Goal: Communication & Community: Answer question/provide support

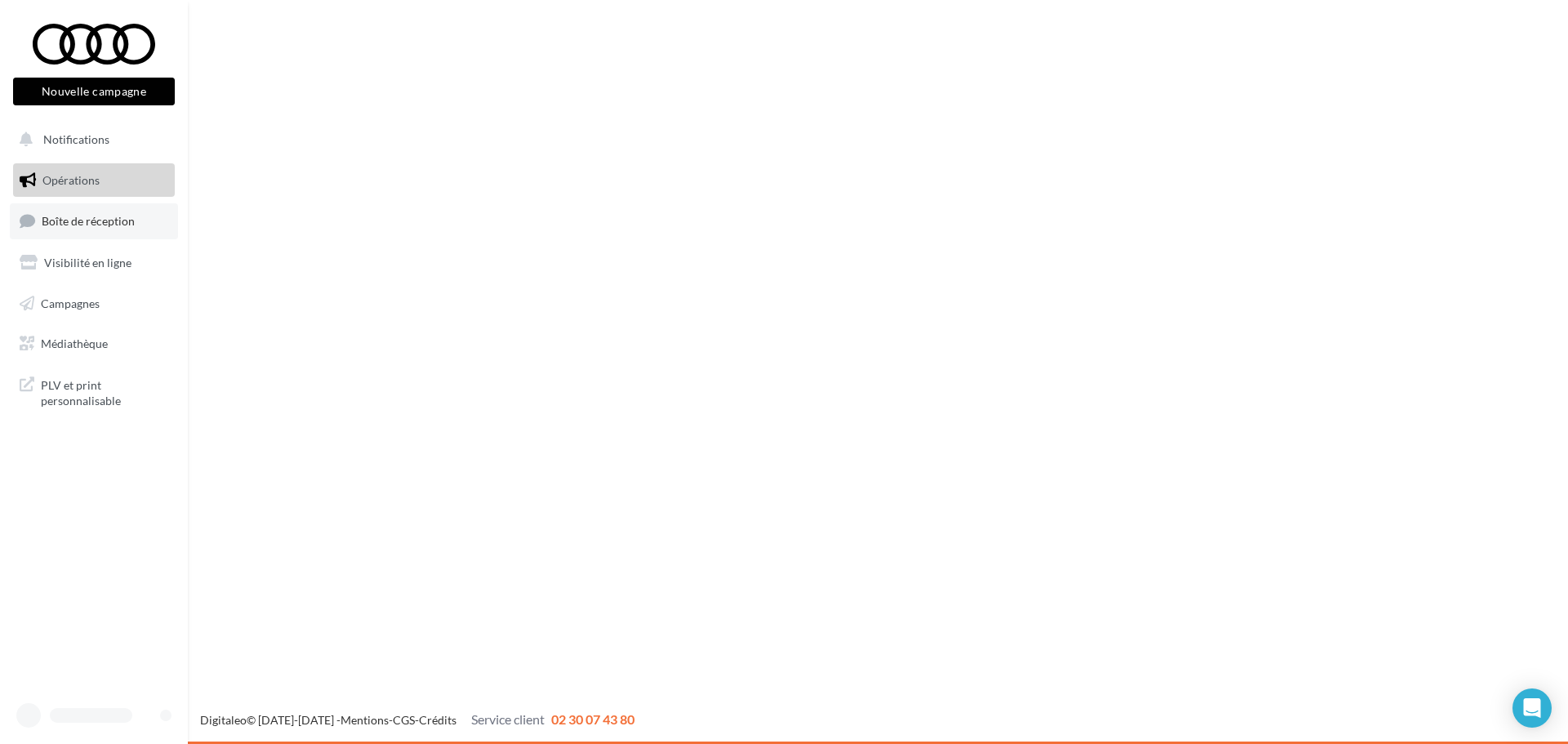
click at [130, 205] on link "Boîte de réception" at bounding box center [94, 220] width 168 height 35
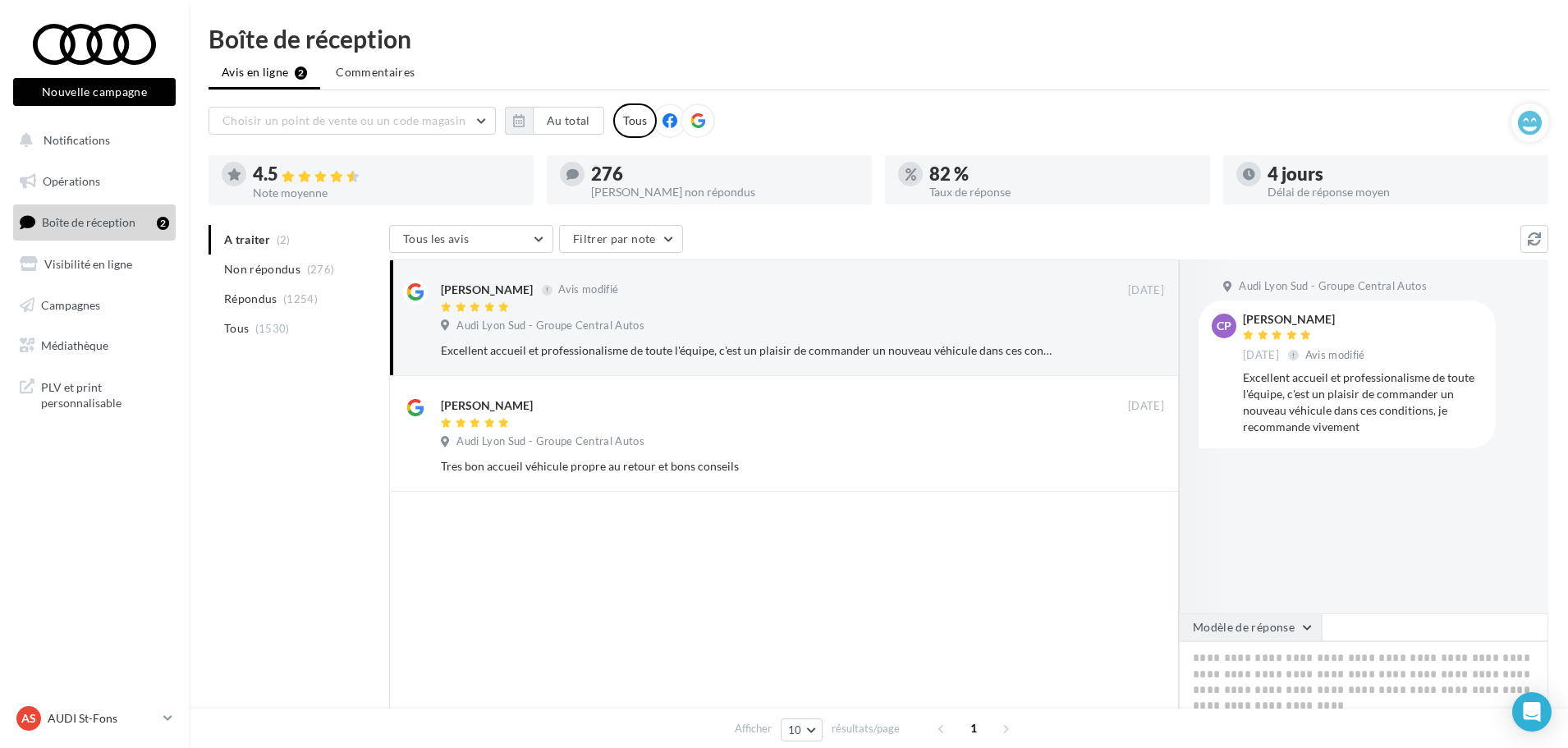
click at [1272, 617] on button "Modèle de réponse" at bounding box center [1251, 627] width 143 height 28
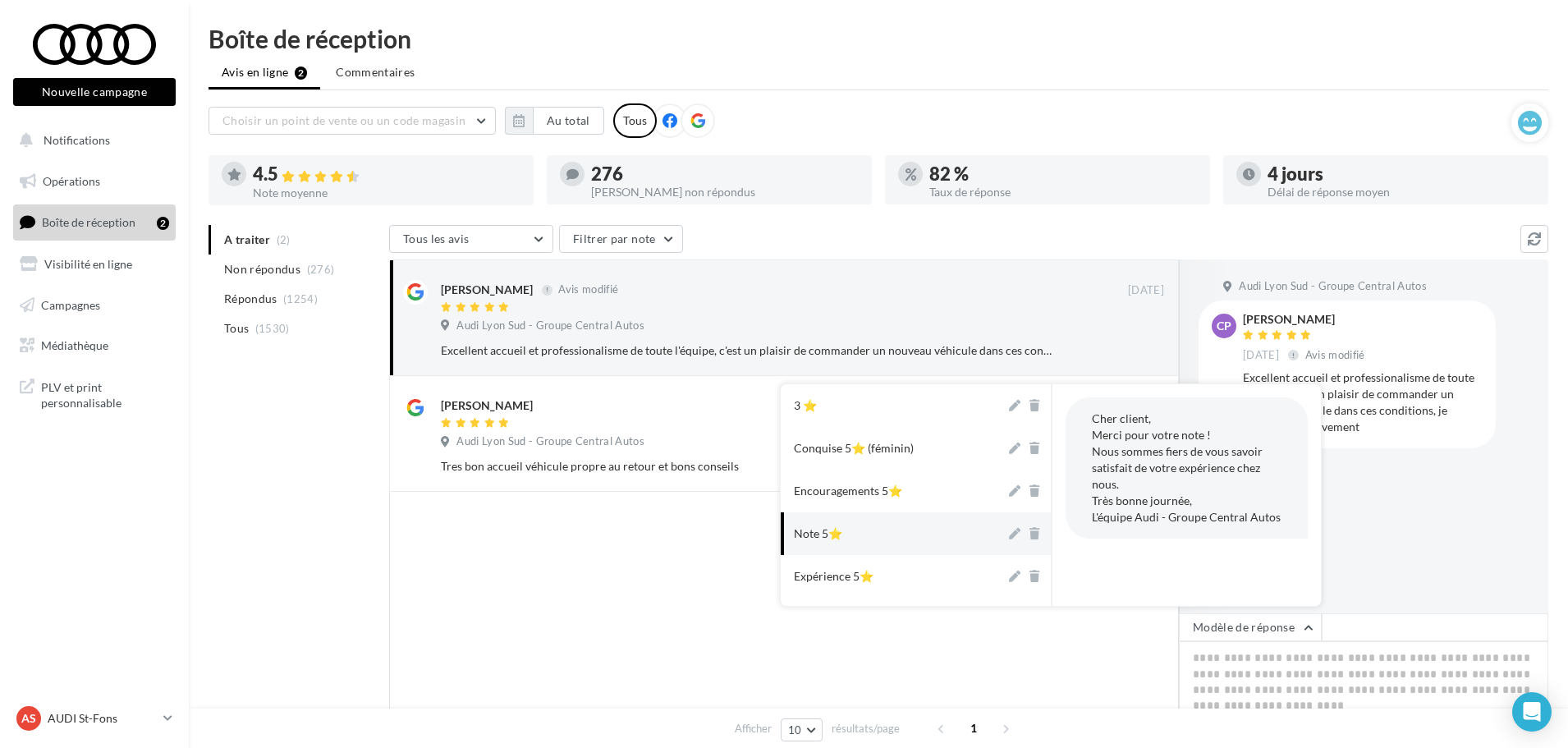
click at [953, 536] on button "Note 5⭐" at bounding box center [893, 533] width 225 height 42
type textarea "**********"
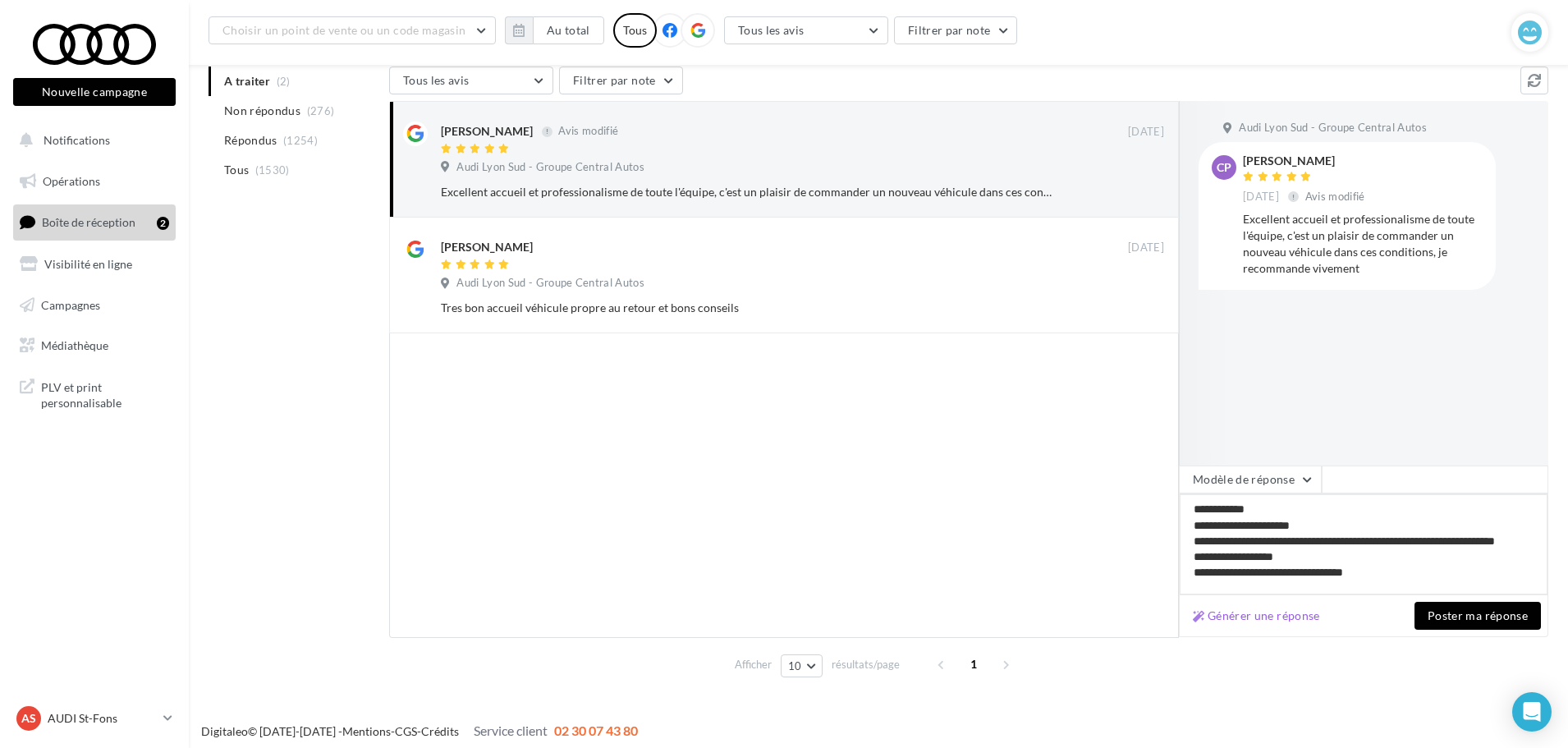
scroll to position [10, 0]
click at [1245, 477] on button "Modèle de réponse" at bounding box center [1251, 479] width 143 height 28
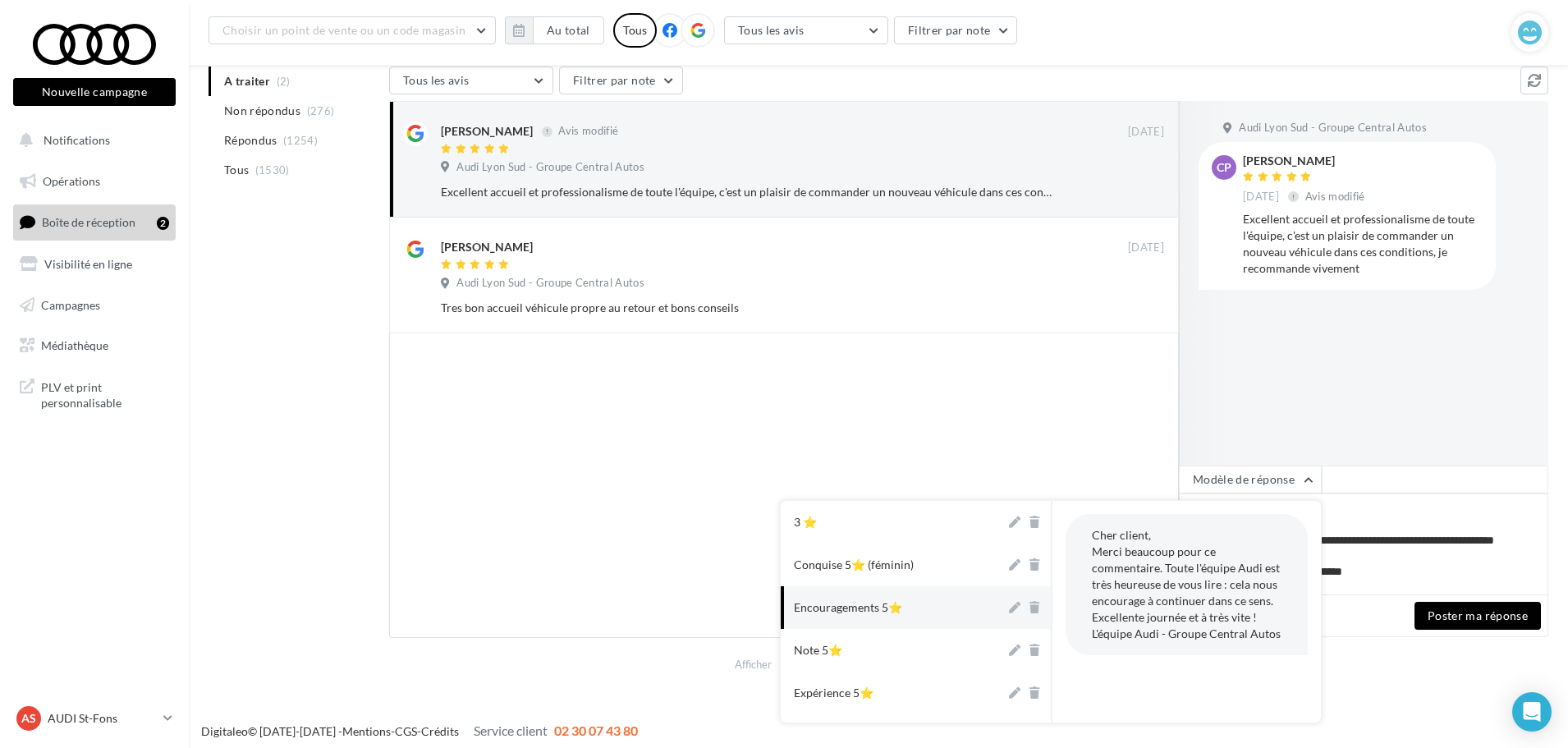
click at [898, 606] on div "Encouragements 5⭐" at bounding box center [849, 607] width 108 height 16
type textarea "**********"
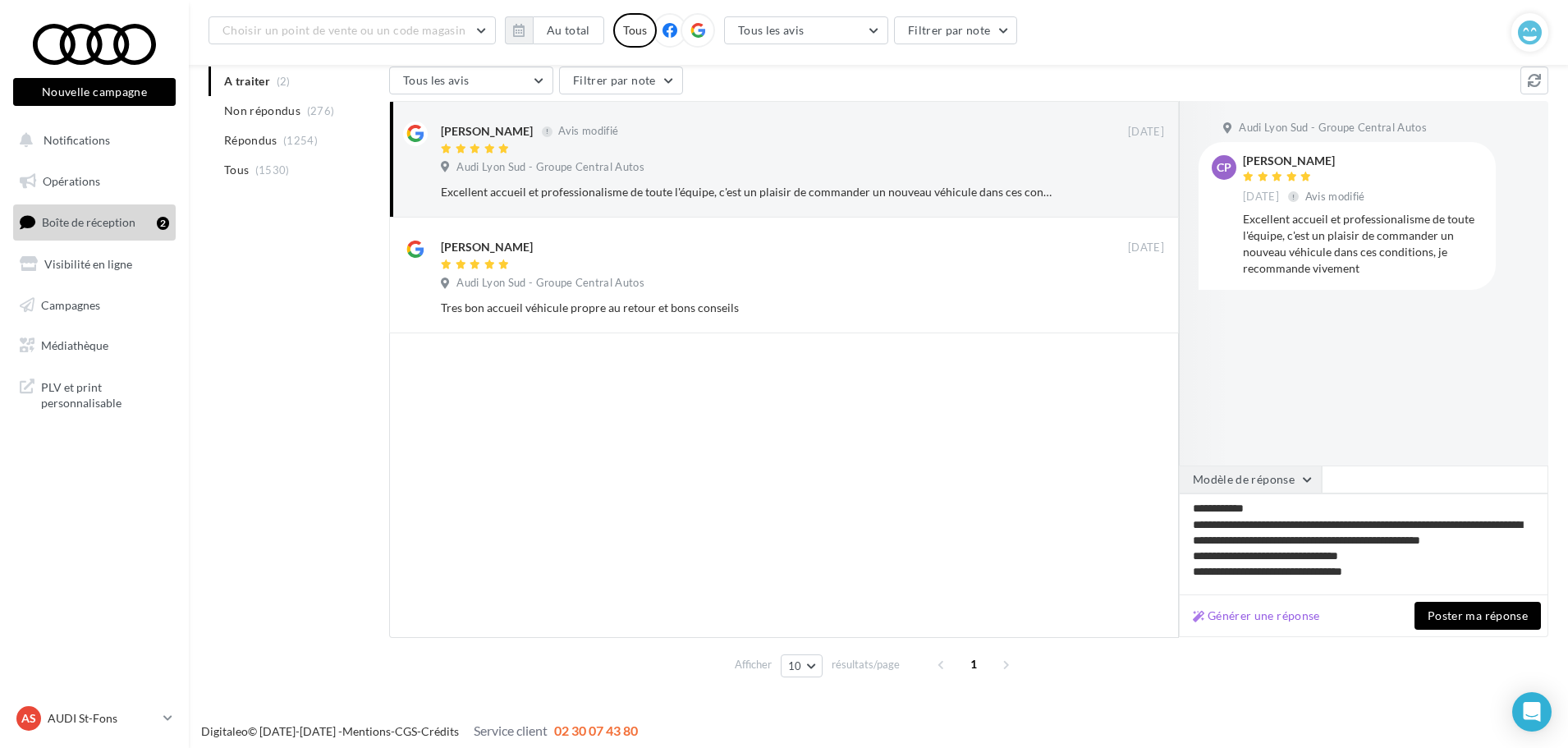
click at [1285, 480] on button "Modèle de réponse" at bounding box center [1251, 479] width 143 height 28
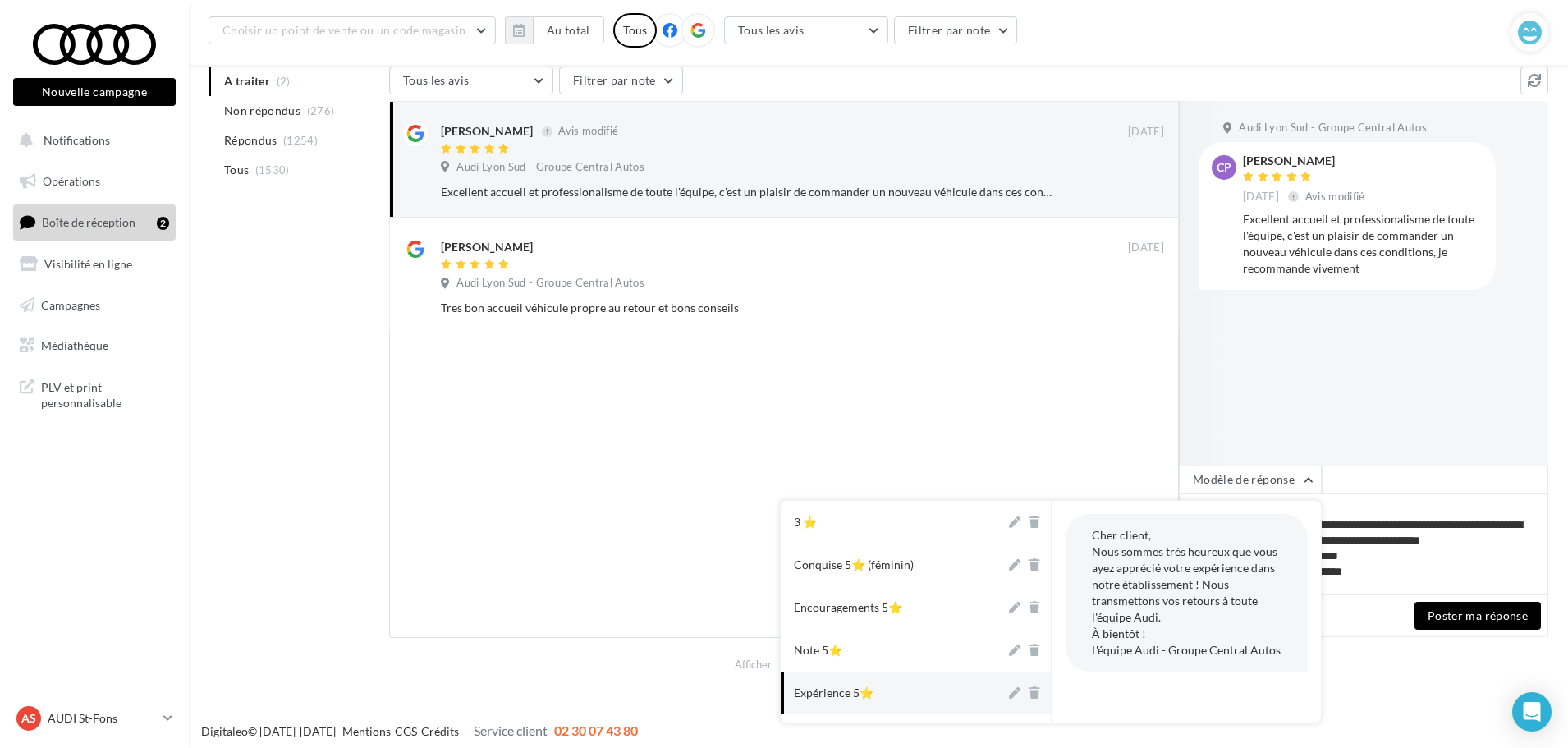
click at [821, 679] on button "Expérience 5⭐" at bounding box center [893, 692] width 225 height 42
type textarea "**********"
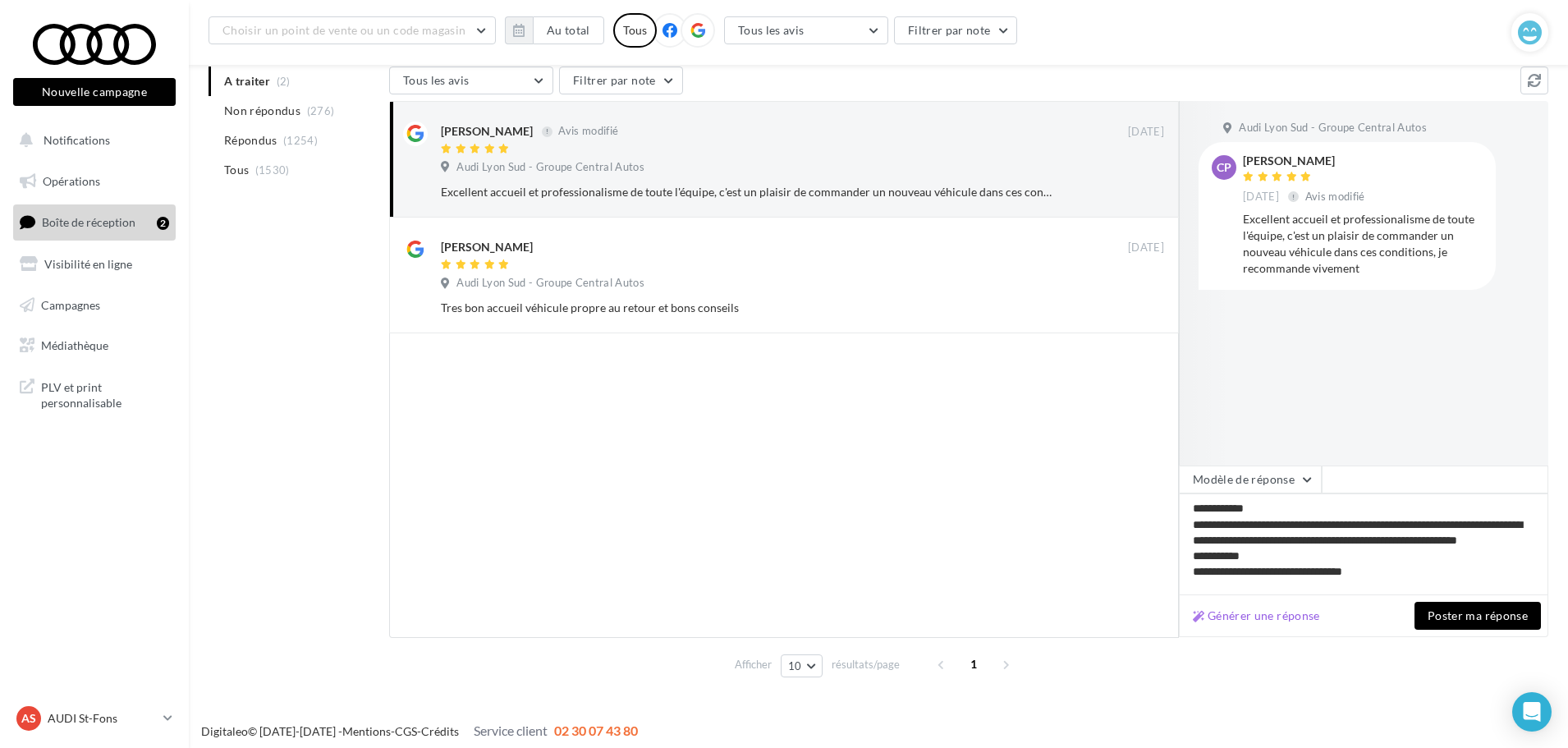
click at [1451, 615] on button "Poster ma réponse" at bounding box center [1479, 615] width 127 height 28
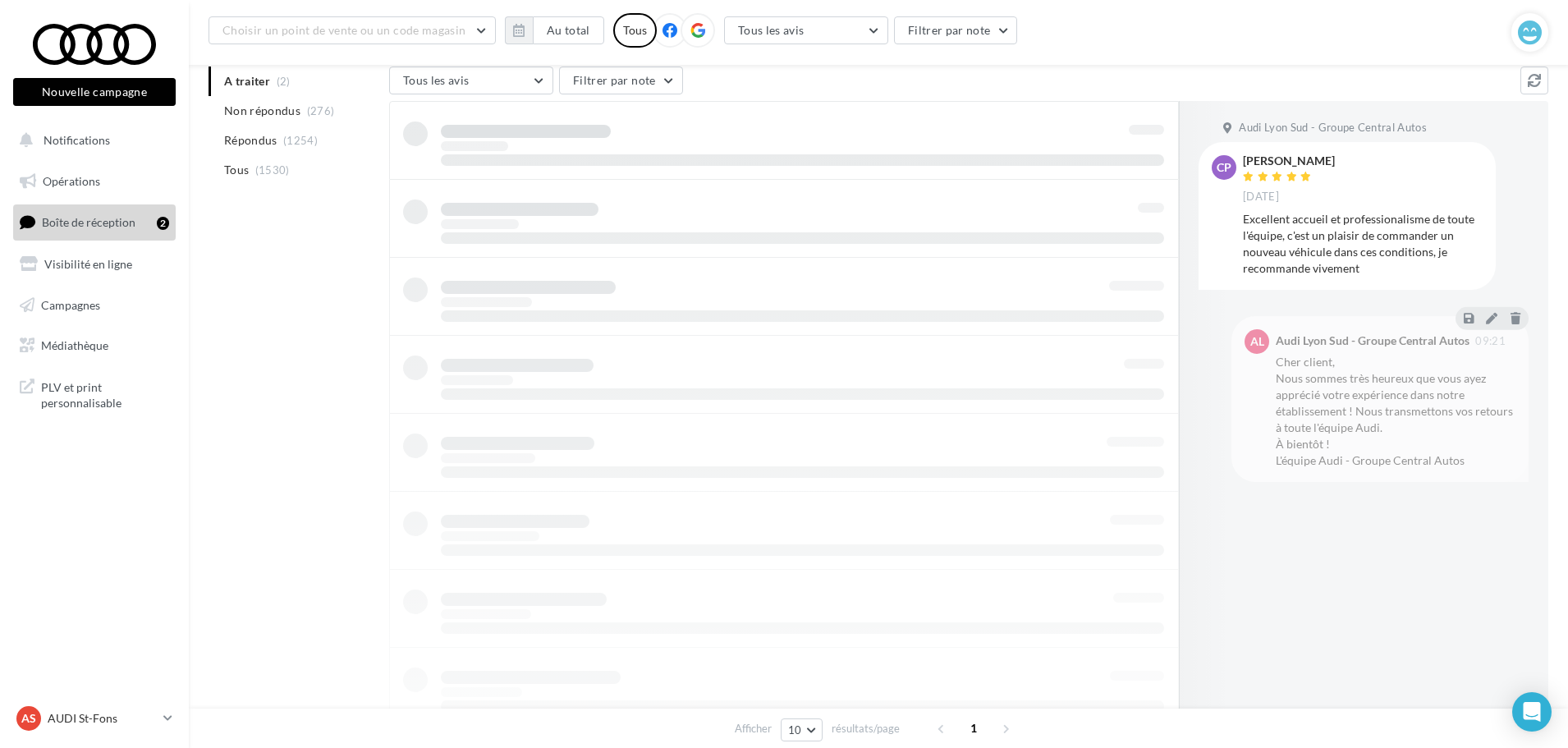
scroll to position [172, 0]
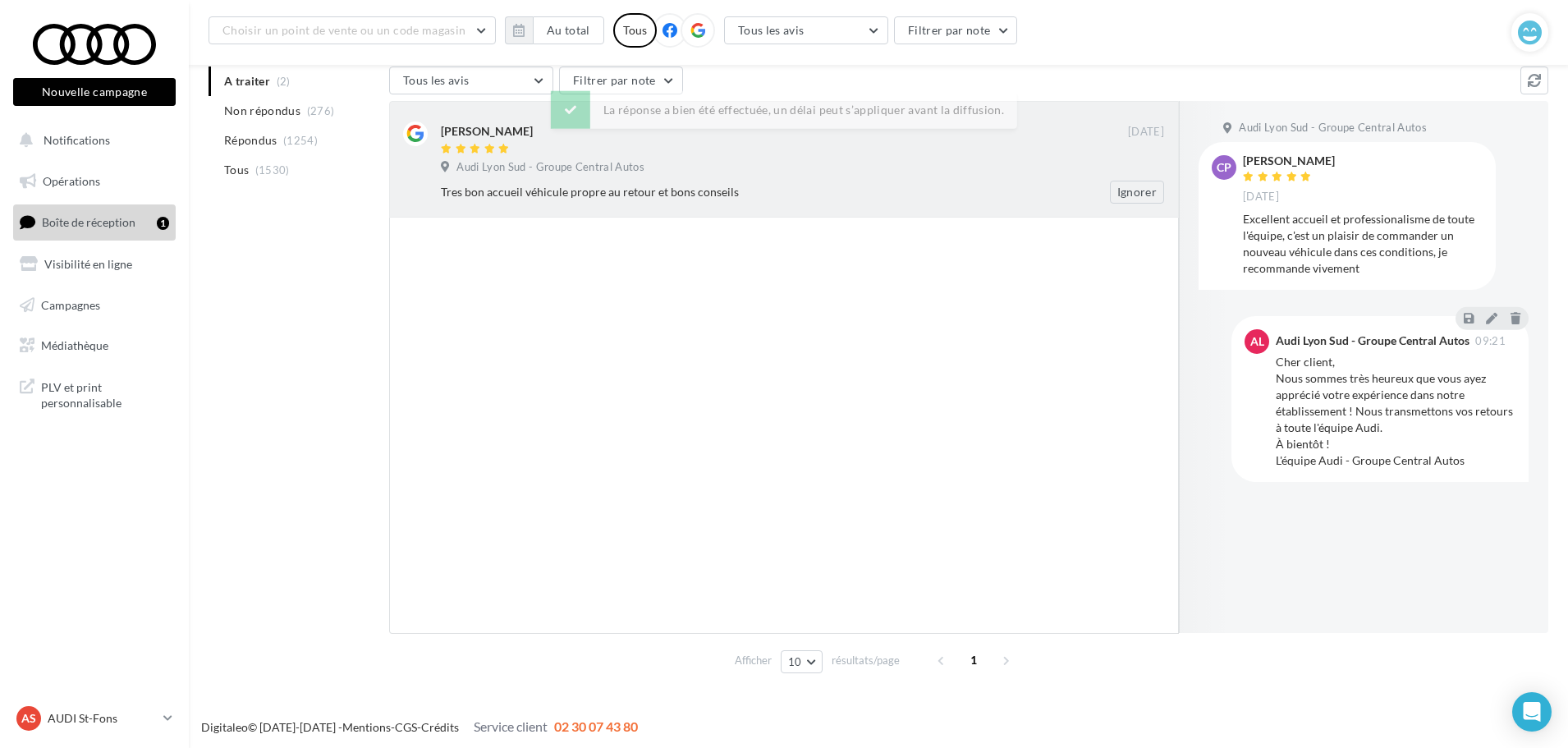
click at [730, 210] on div "[PERSON_NAME] [DATE] Audi Lyon Sud - Groupe Central Autos Tres bon accueil véhi…" at bounding box center [784, 159] width 790 height 117
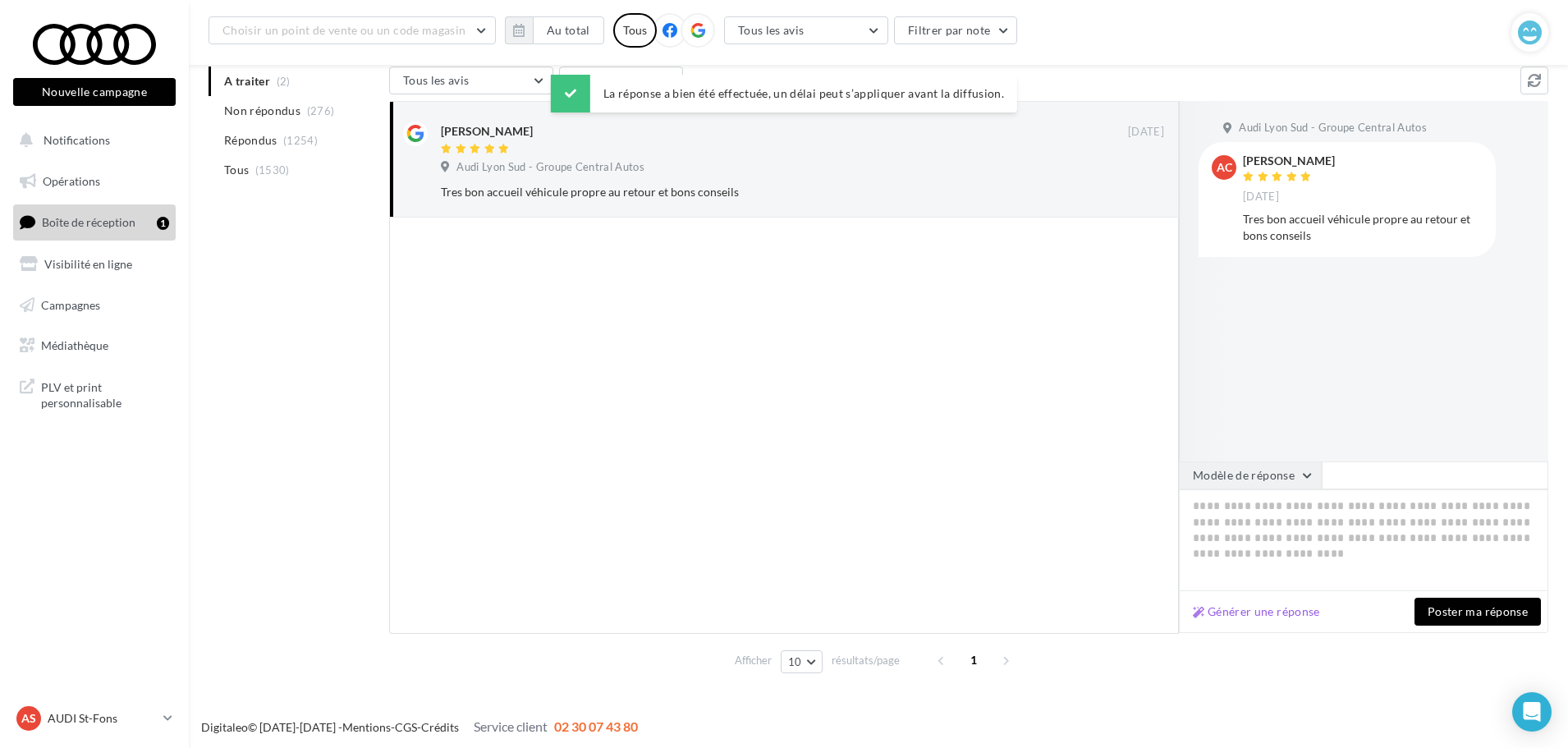
click at [1285, 485] on button "Modèle de réponse" at bounding box center [1251, 475] width 143 height 28
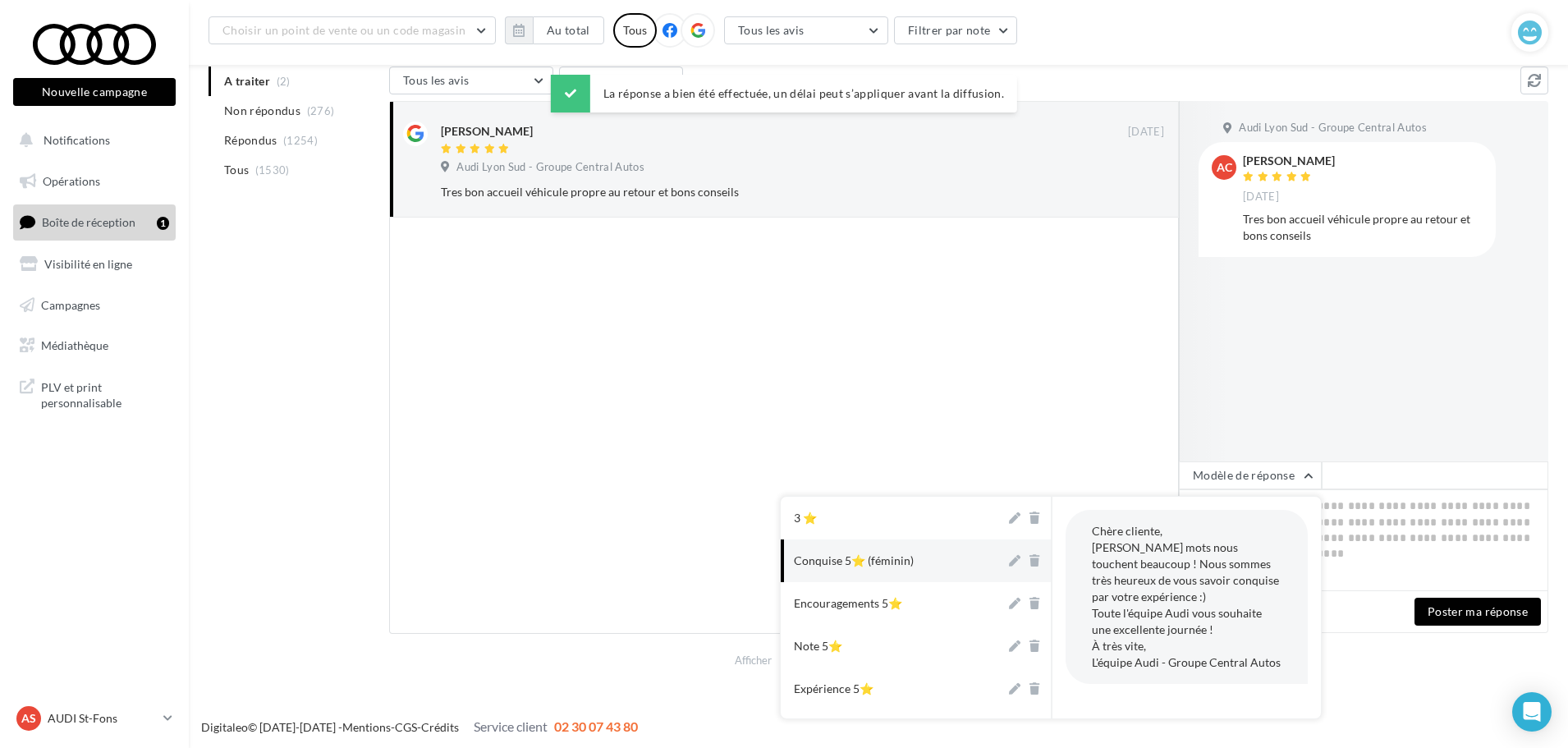
click at [871, 554] on div "Conquise 5⭐ (féminin)" at bounding box center [854, 560] width 120 height 16
type textarea "**********"
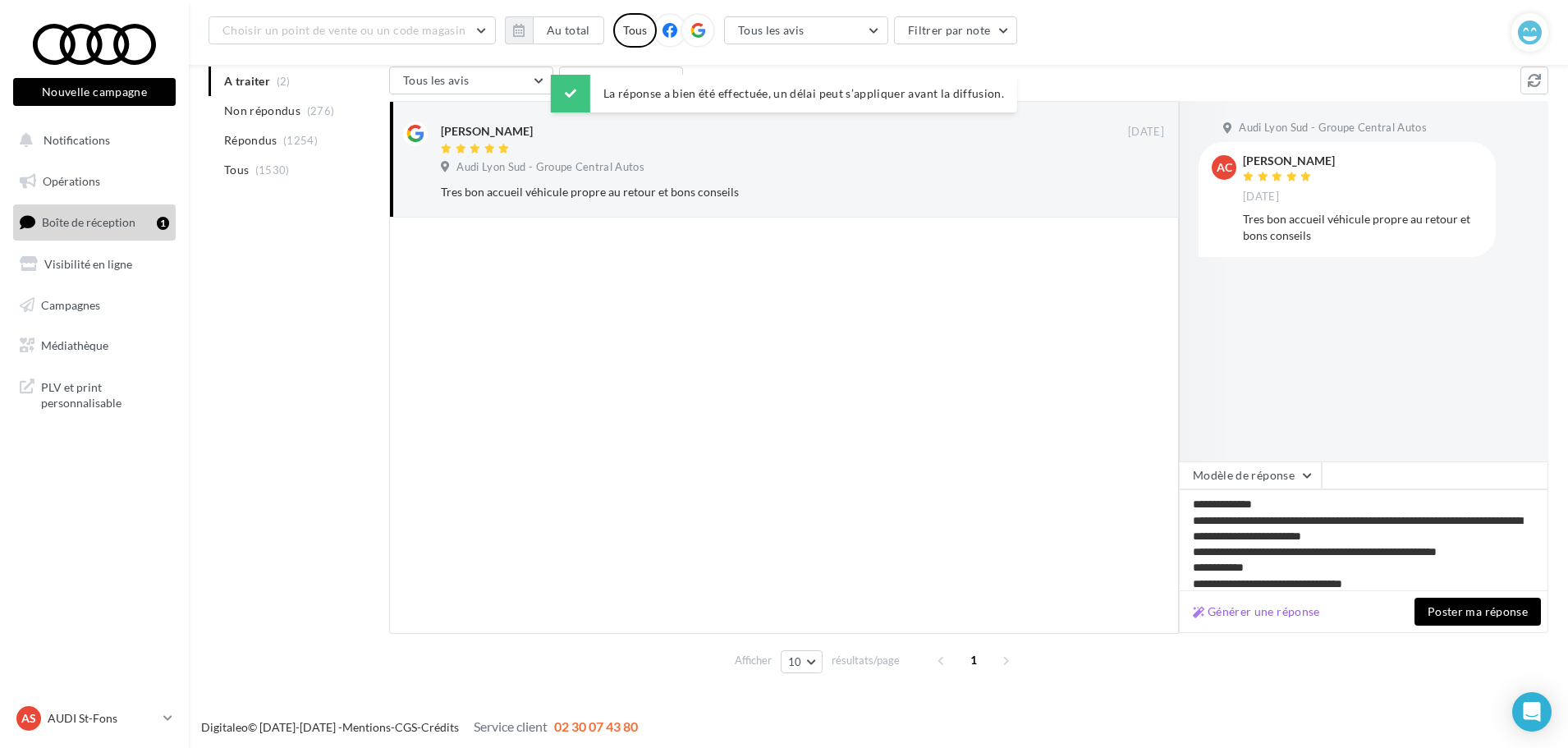
click at [1478, 603] on button "Poster ma réponse" at bounding box center [1479, 611] width 127 height 28
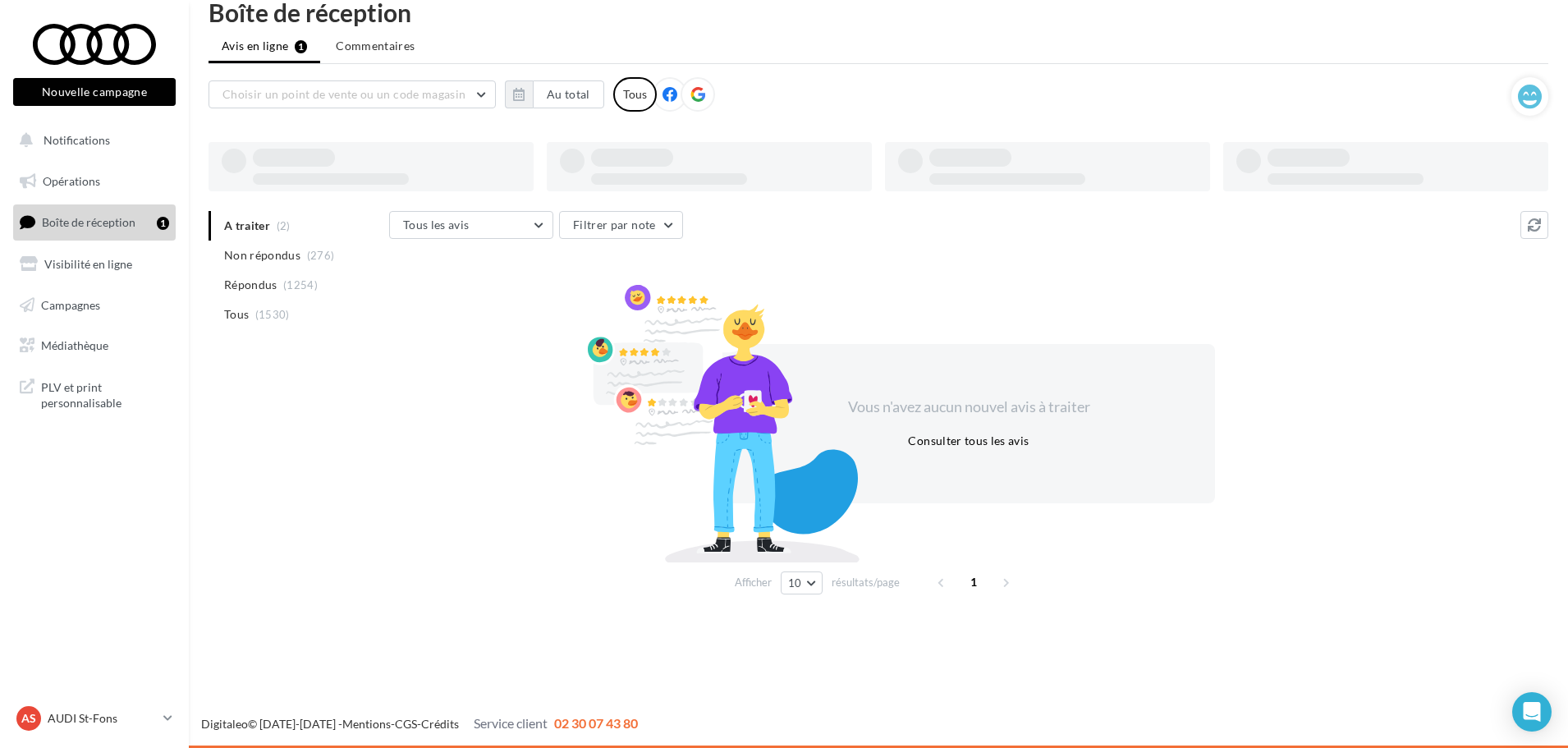
scroll to position [26, 0]
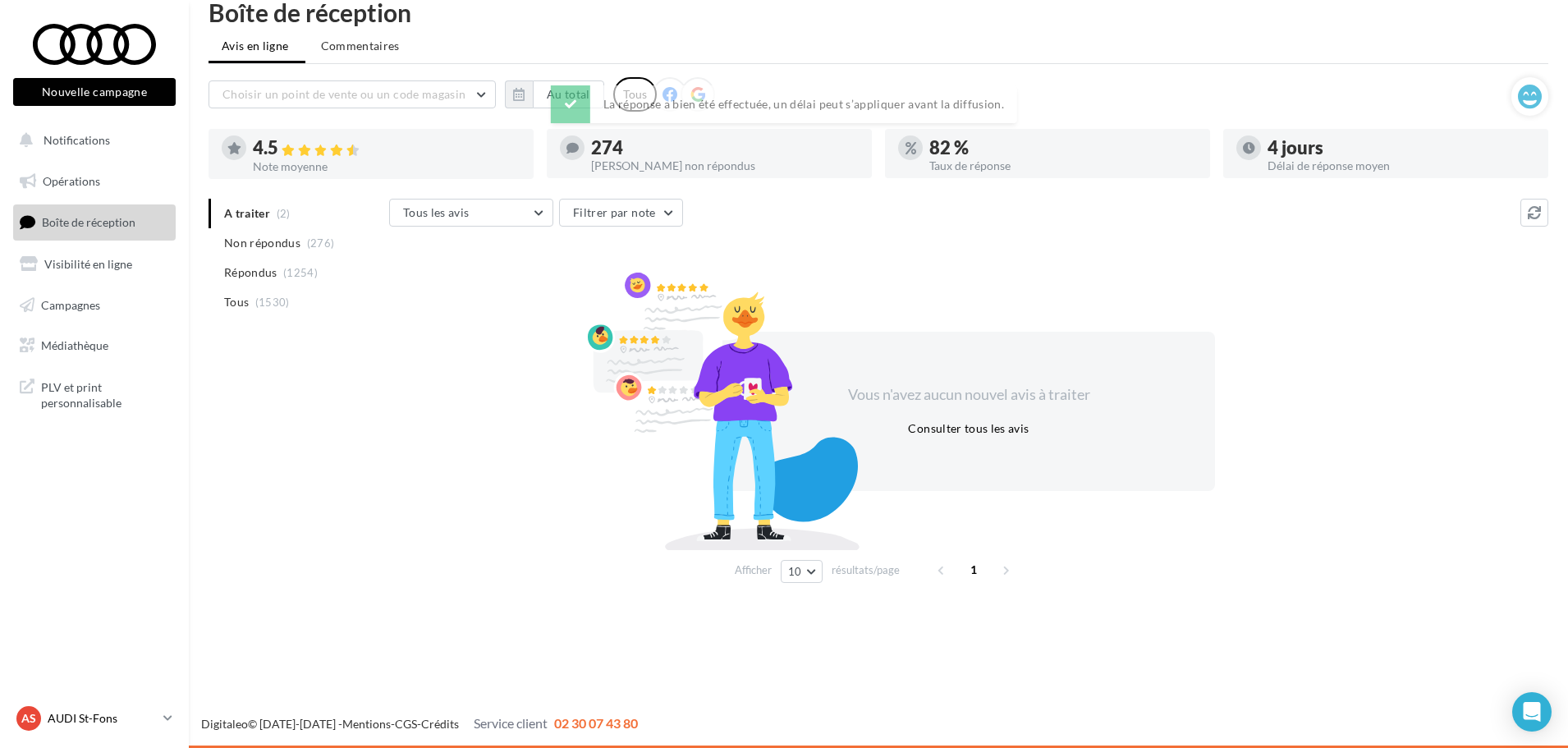
click at [85, 708] on div "AS AUDI St-Fons audi-[GEOGRAPHIC_DATA]-gru" at bounding box center [86, 717] width 140 height 24
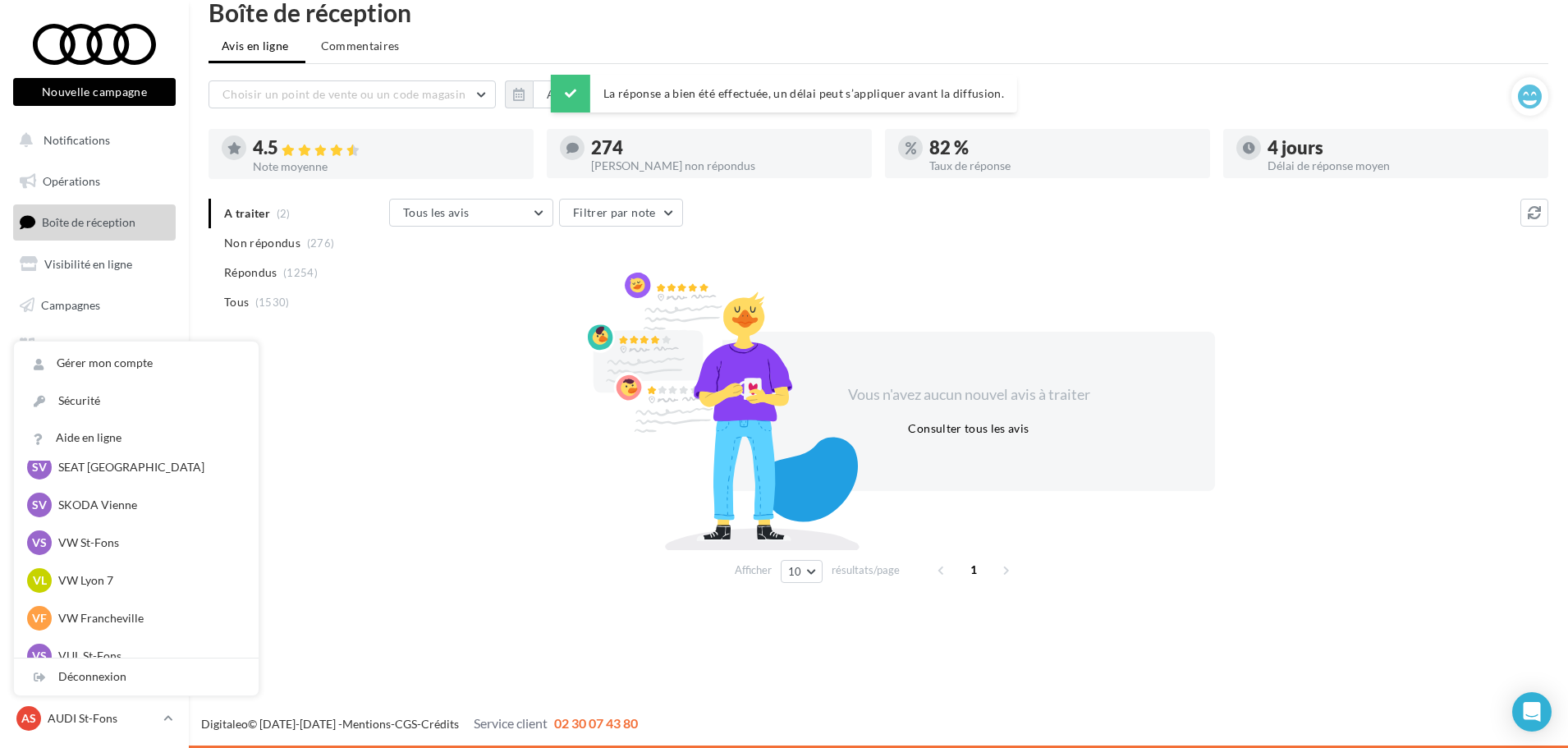
scroll to position [227, 0]
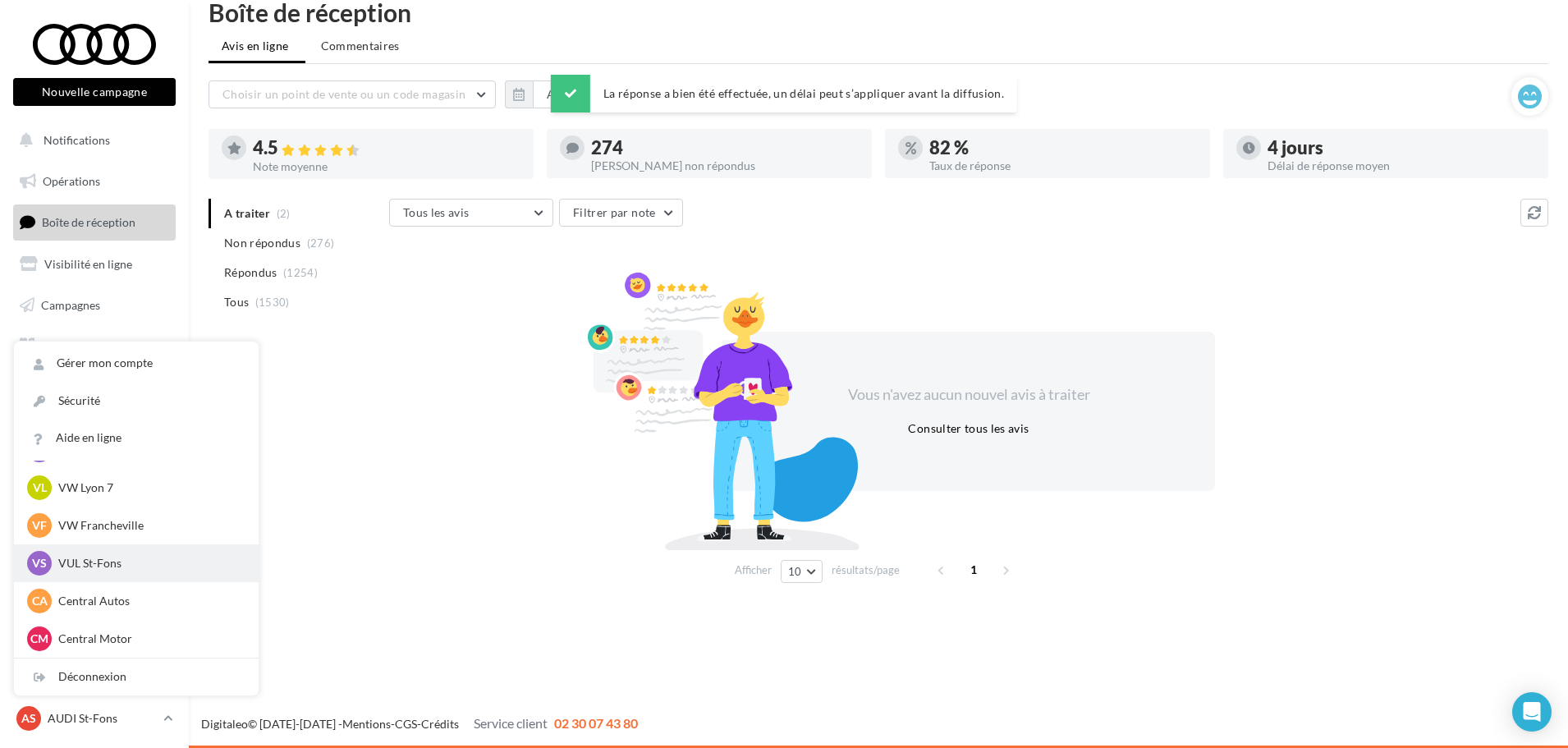
click at [84, 570] on p "VUL St-Fons" at bounding box center [149, 563] width 181 height 16
